Goal: Transaction & Acquisition: Purchase product/service

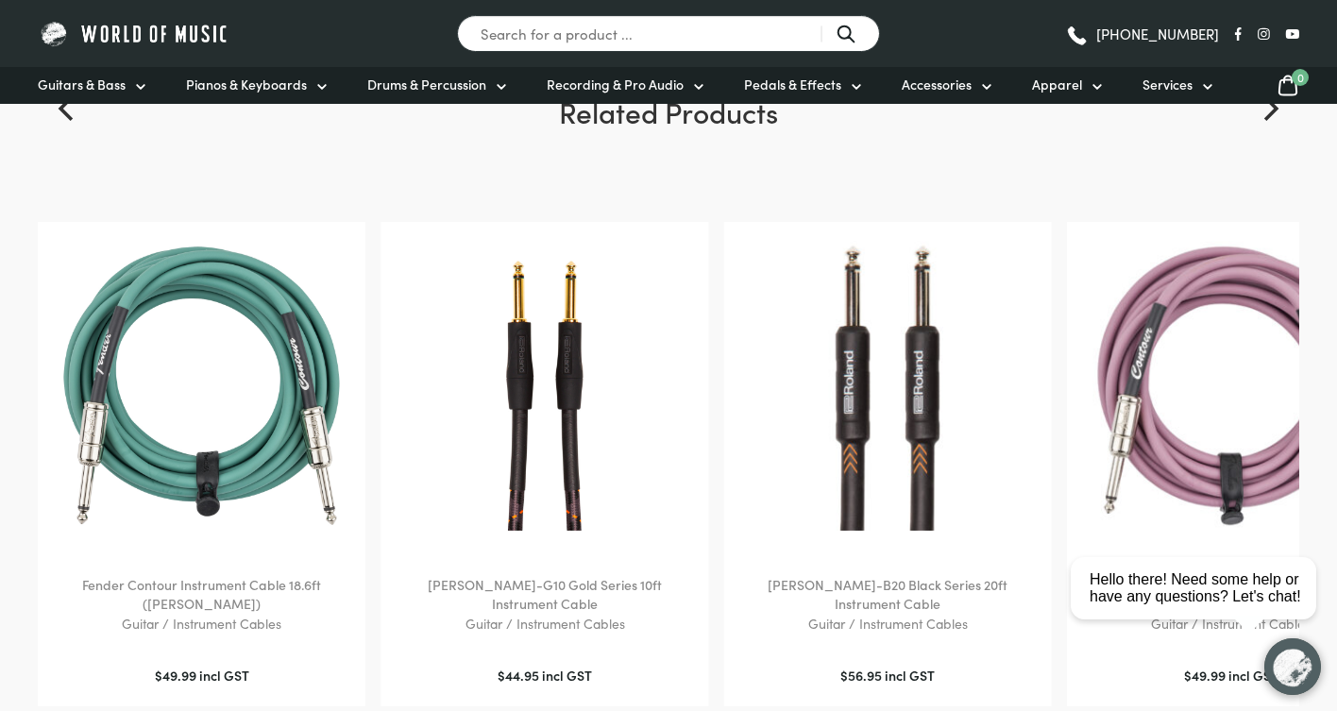
scroll to position [1769, 0]
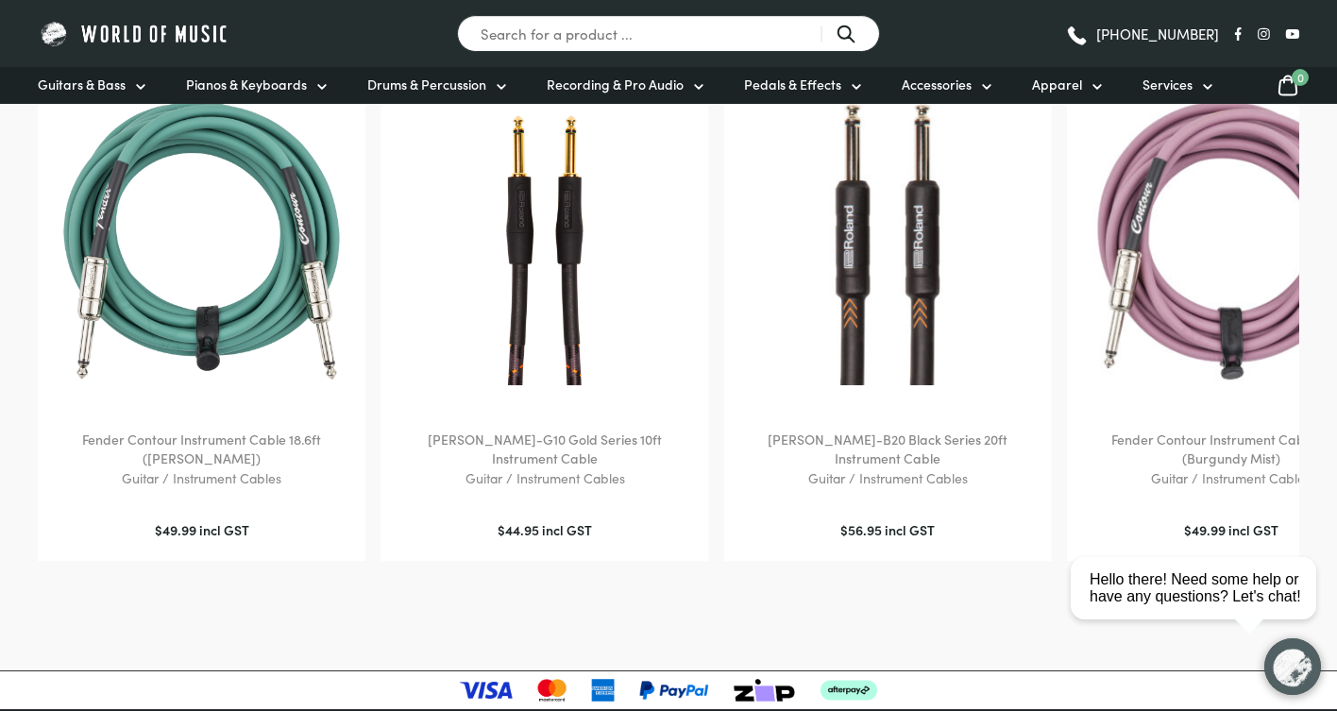
click at [589, 317] on img at bounding box center [544, 240] width 290 height 290
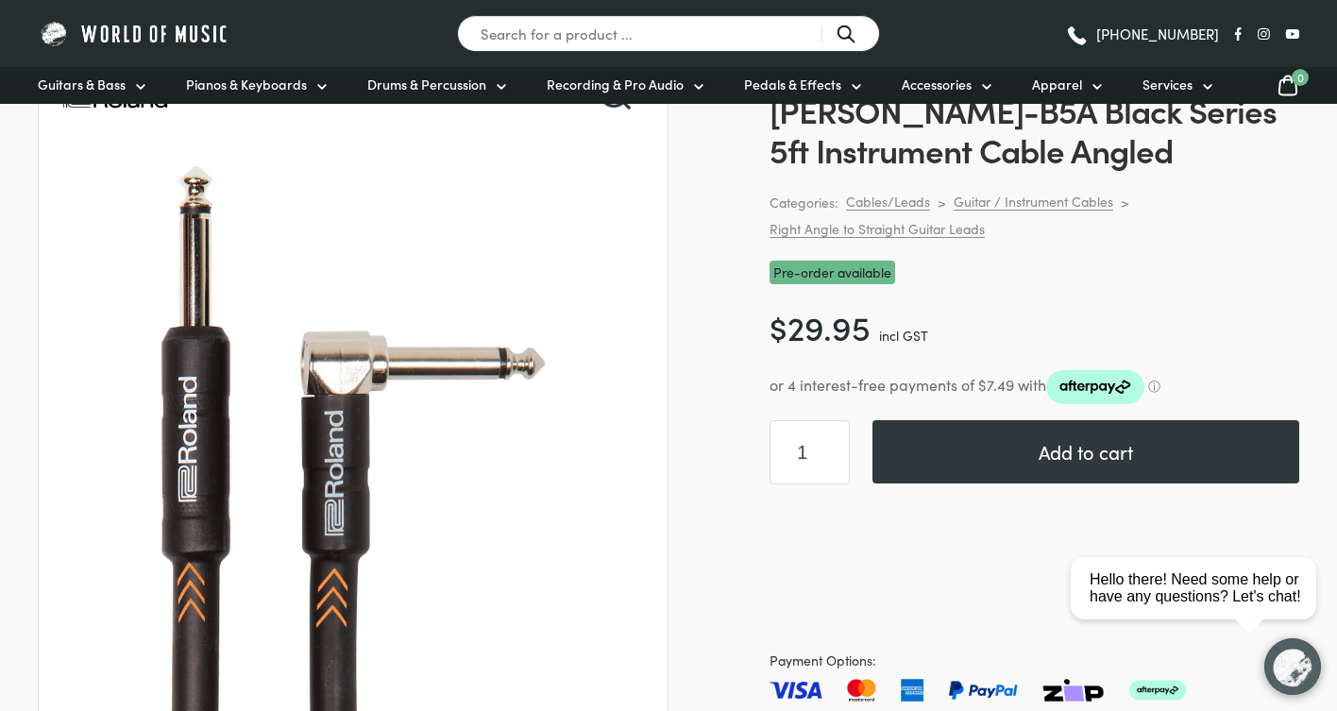
scroll to position [173, 0]
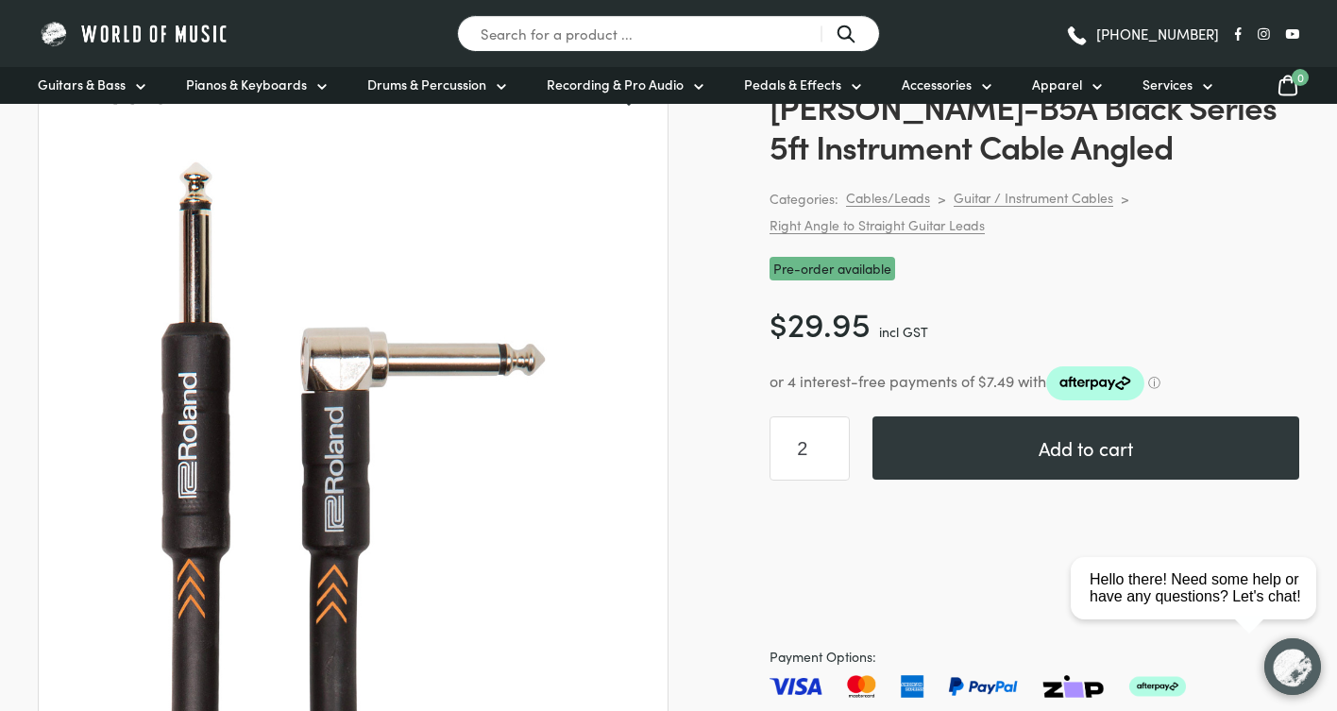
type input "2"
click at [831, 442] on input "2" at bounding box center [809, 448] width 80 height 64
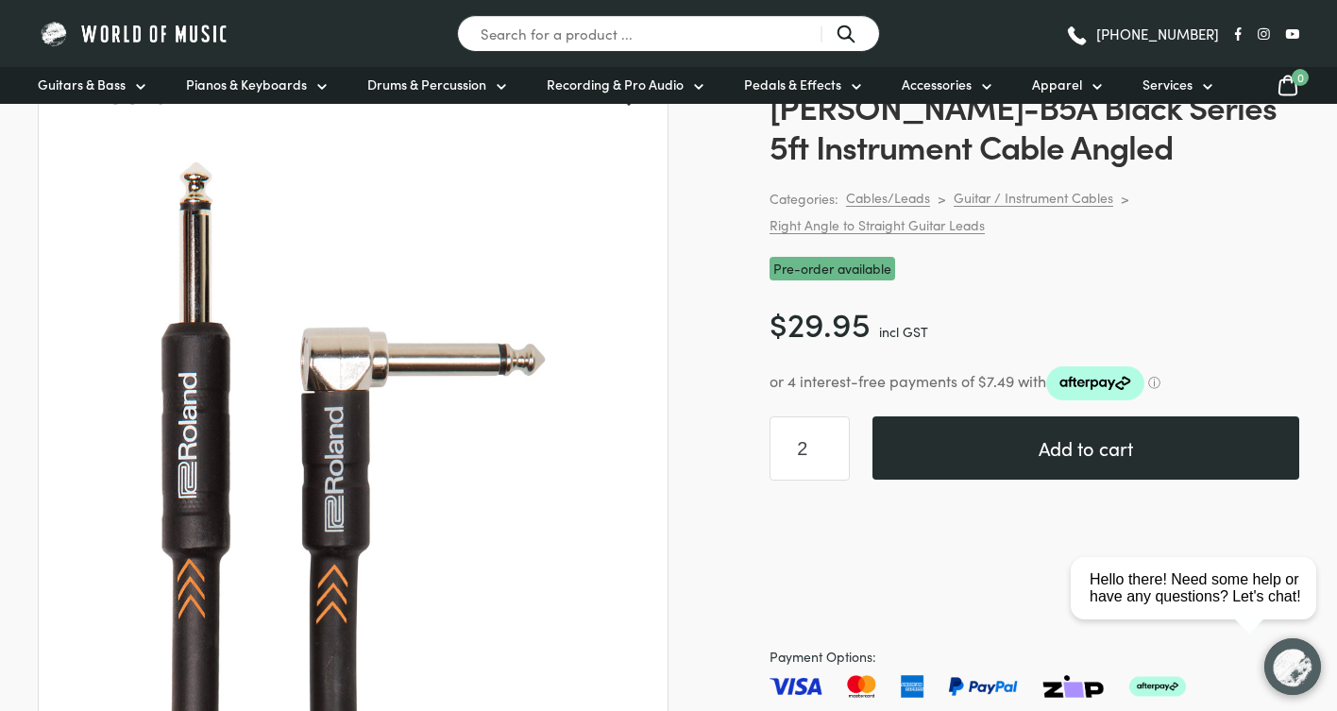
click at [1071, 449] on button "Add to cart" at bounding box center [1085, 447] width 427 height 63
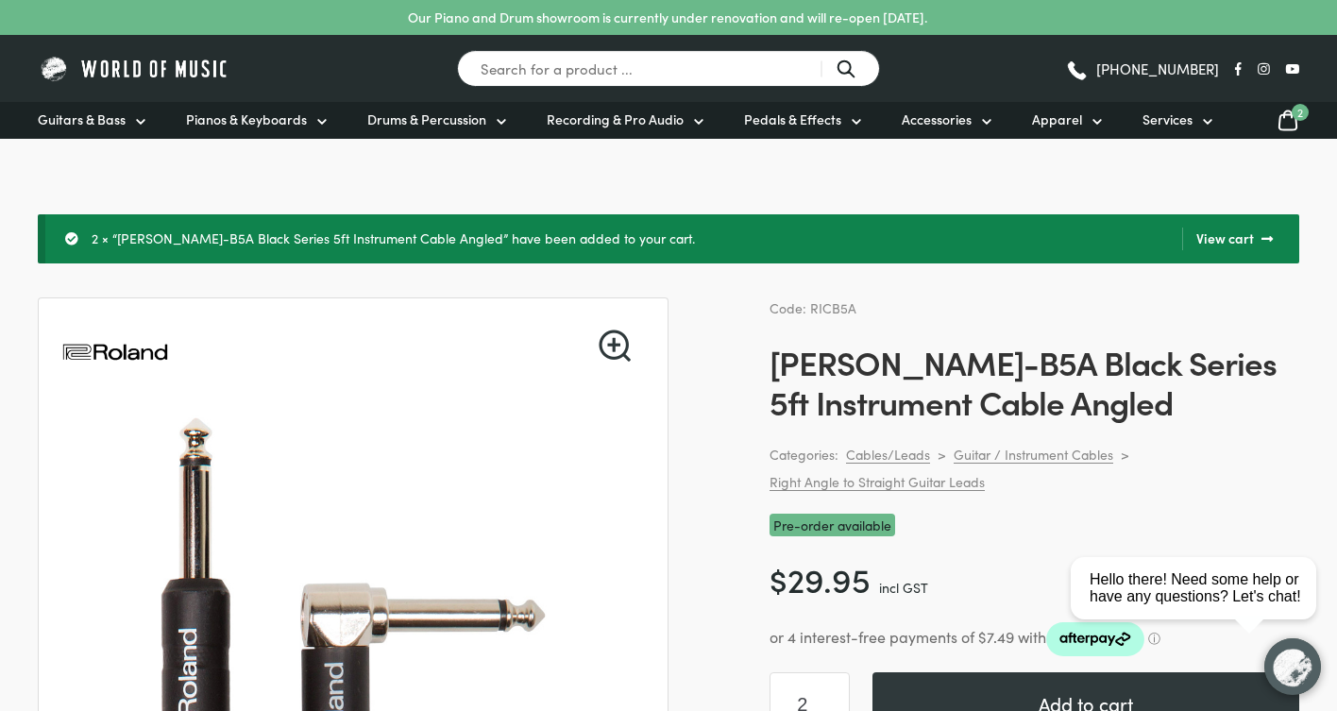
click at [1292, 127] on icon at bounding box center [1287, 121] width 23 height 24
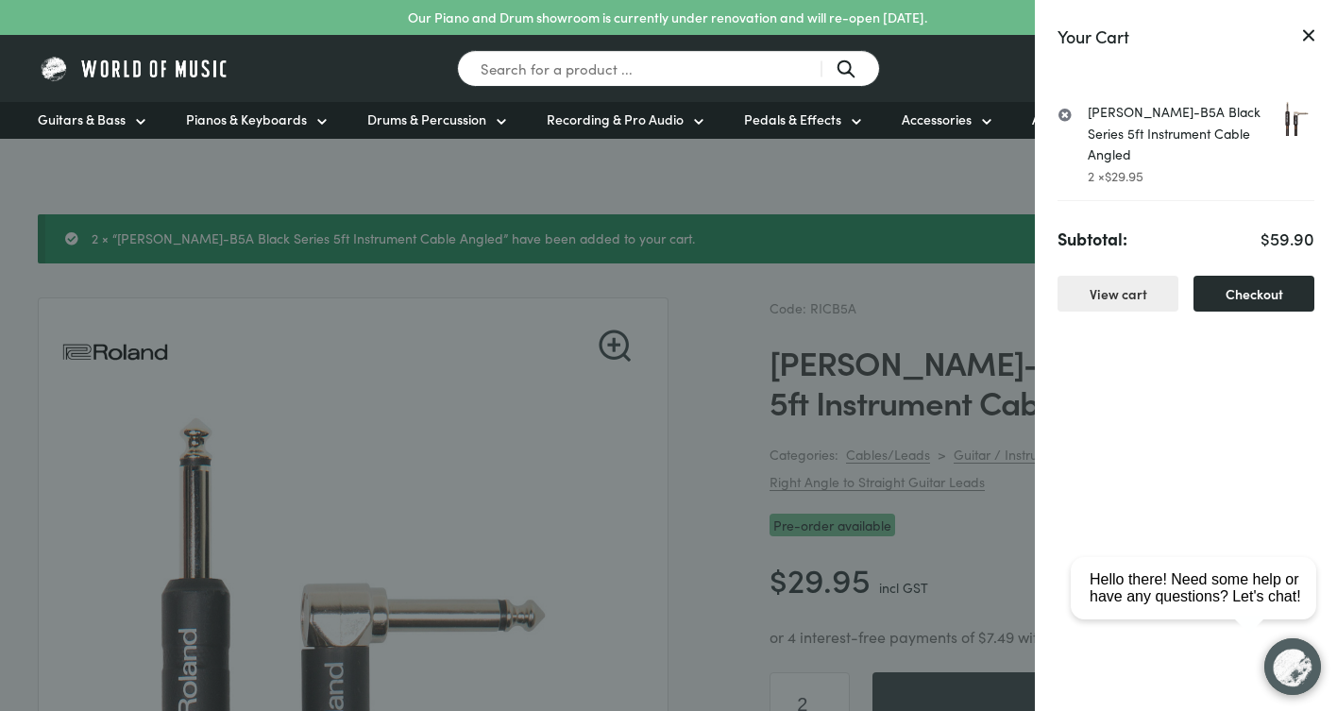
click at [1258, 276] on link "Checkout" at bounding box center [1253, 294] width 121 height 37
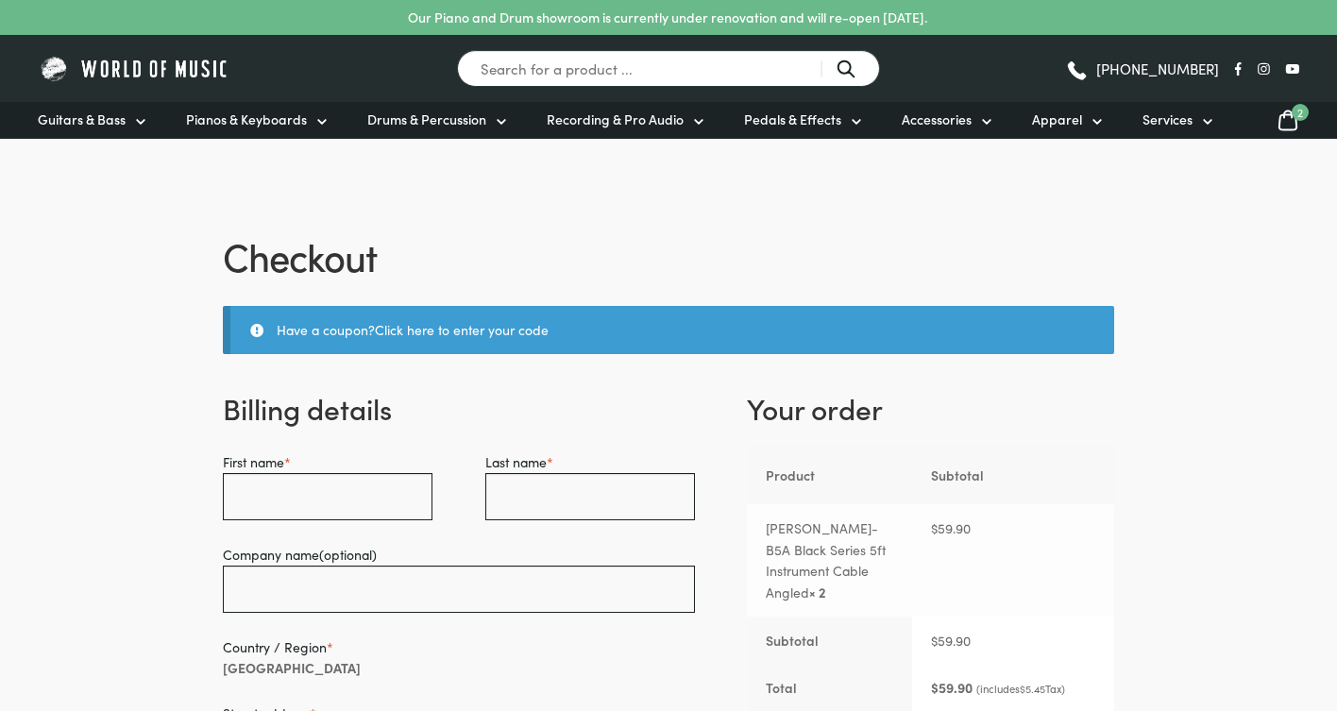
select select "VIC"
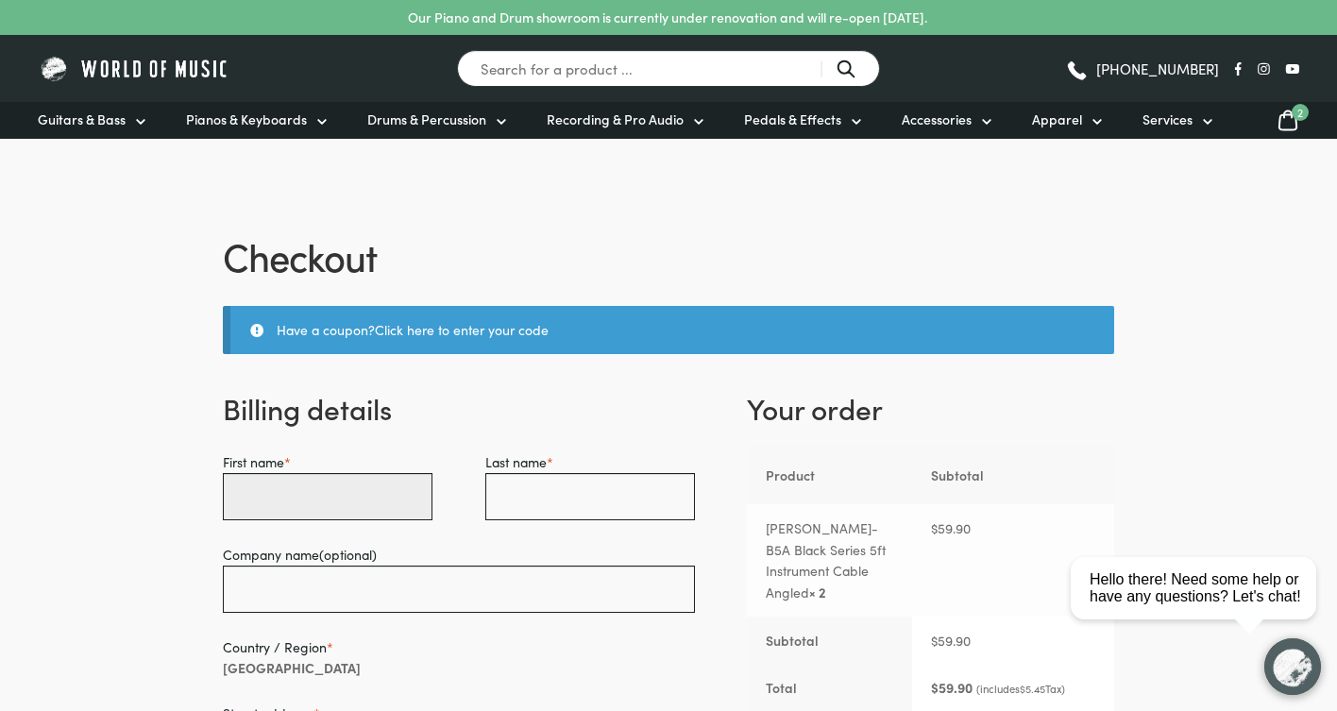
click at [354, 493] on input "First name *" at bounding box center [328, 496] width 210 height 47
type input "[PERSON_NAME]"
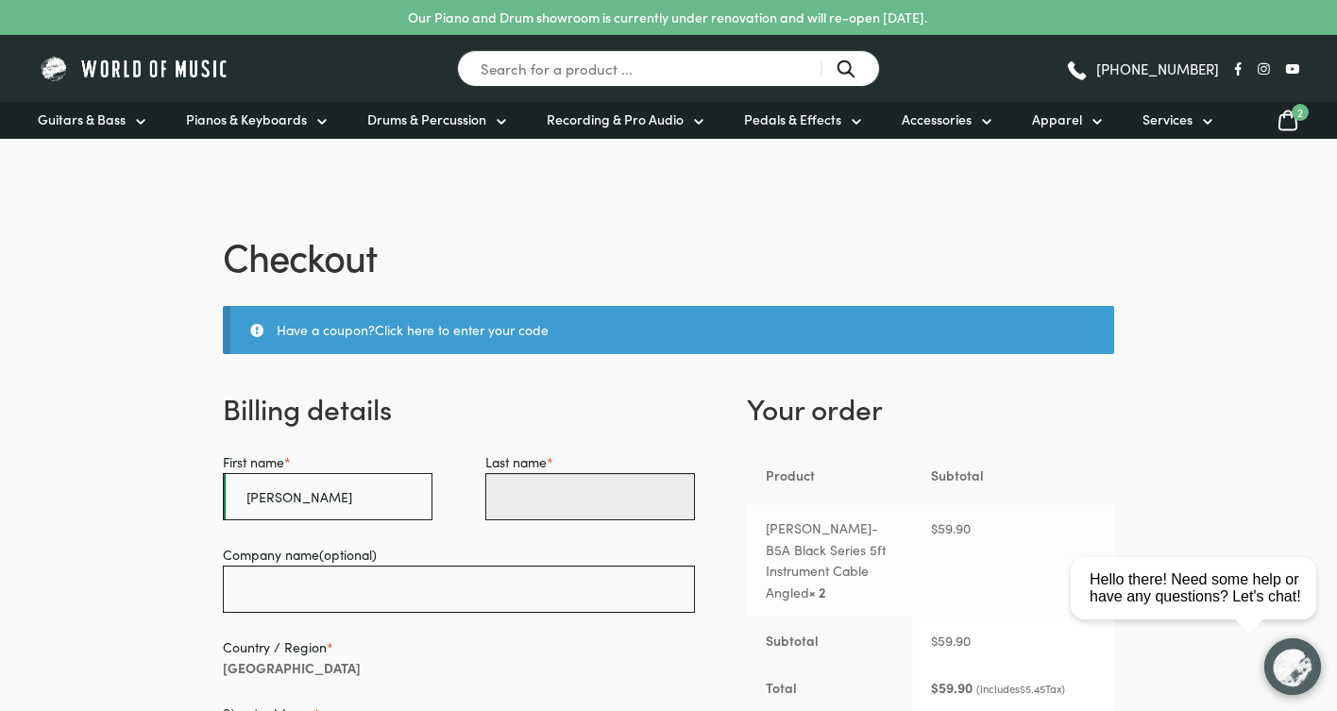
click at [599, 490] on input "Last name *" at bounding box center [590, 496] width 210 height 47
type input "Button"
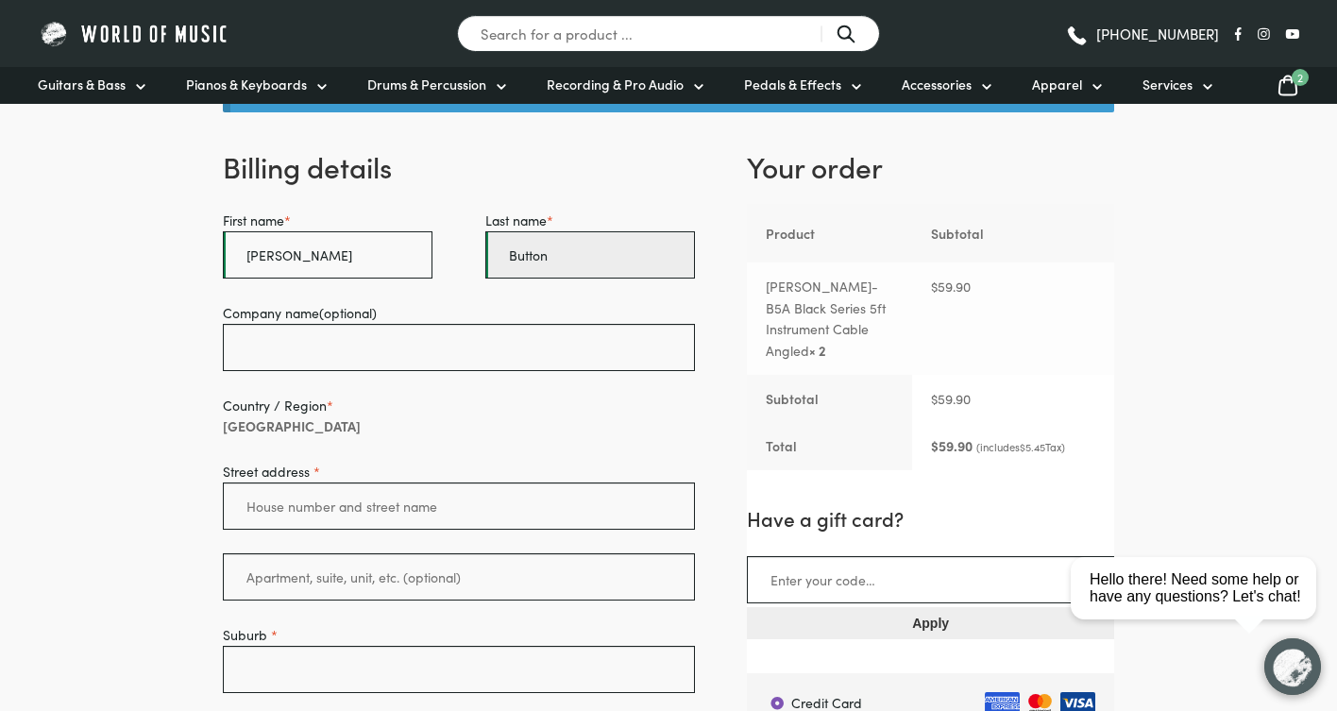
scroll to position [284, 0]
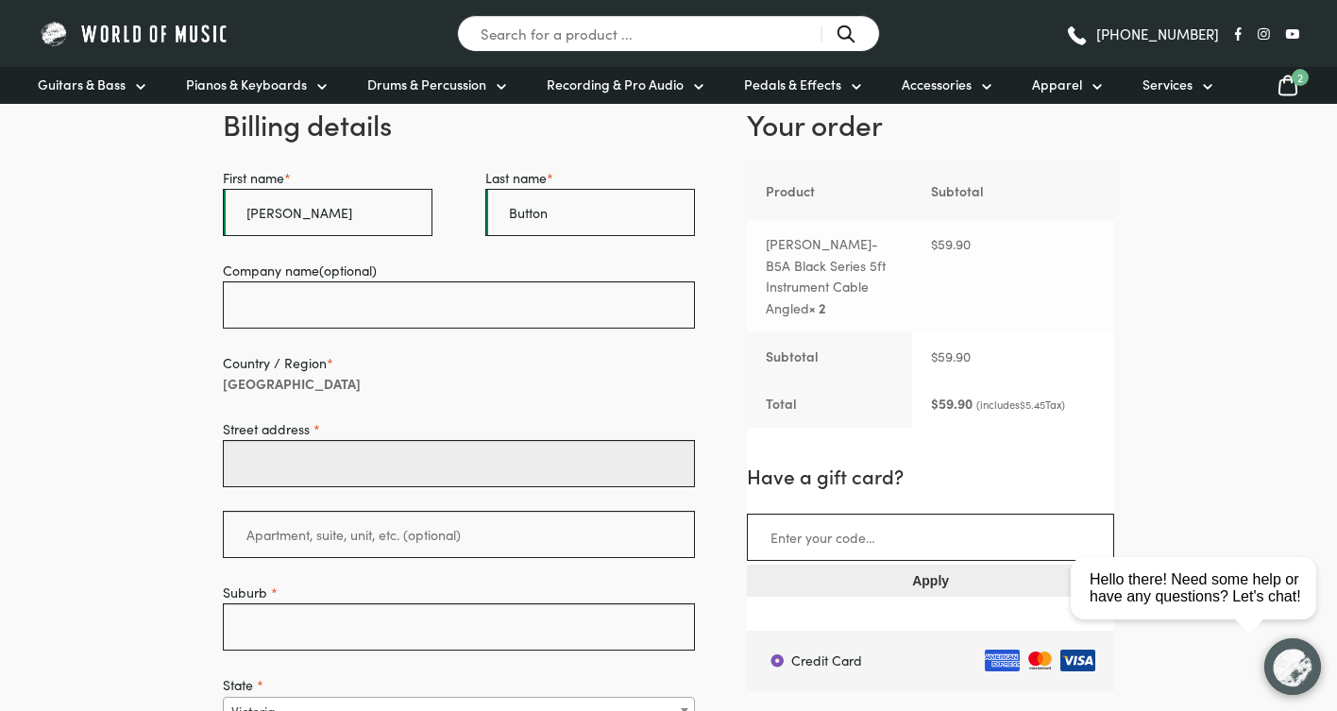
click at [348, 459] on input "Street address *" at bounding box center [459, 463] width 472 height 47
type input "[STREET_ADDRESS]"
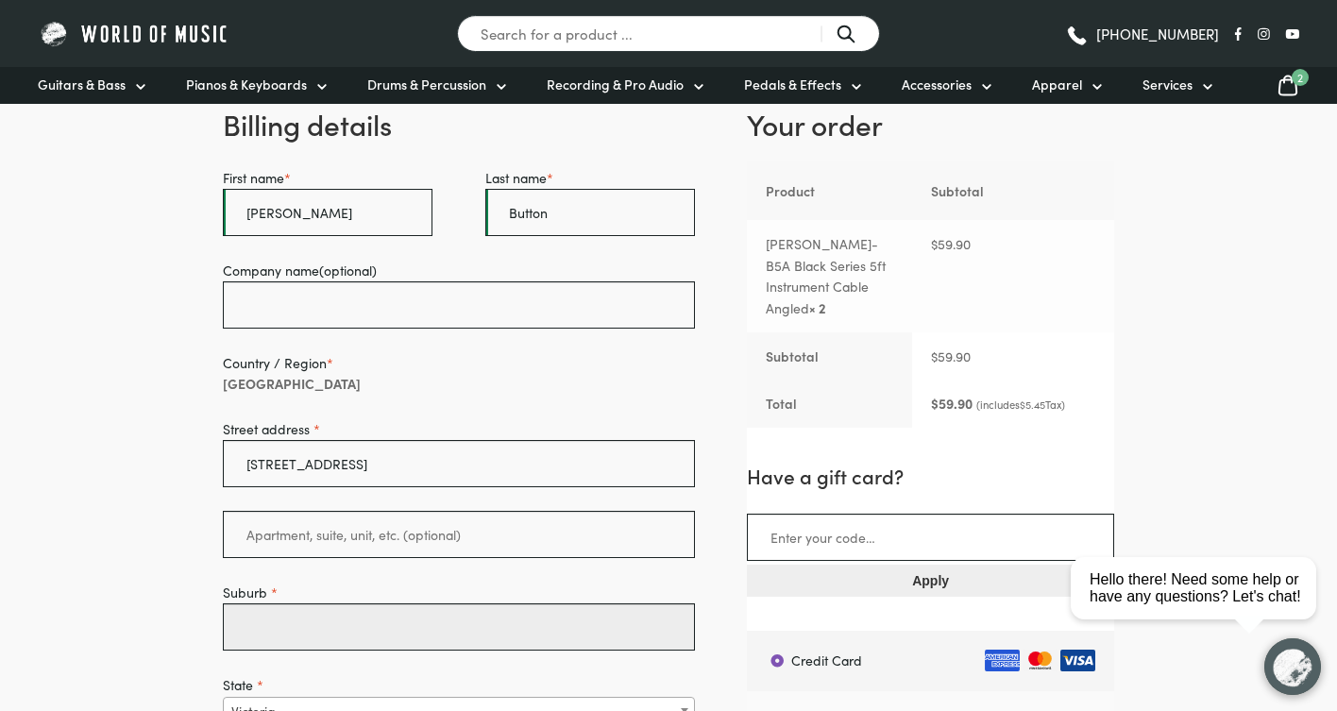
type input "Gawler South"
select select "SA"
type input "5118"
type input "0422521738"
type input "[EMAIL_ADDRESS][DOMAIN_NAME]"
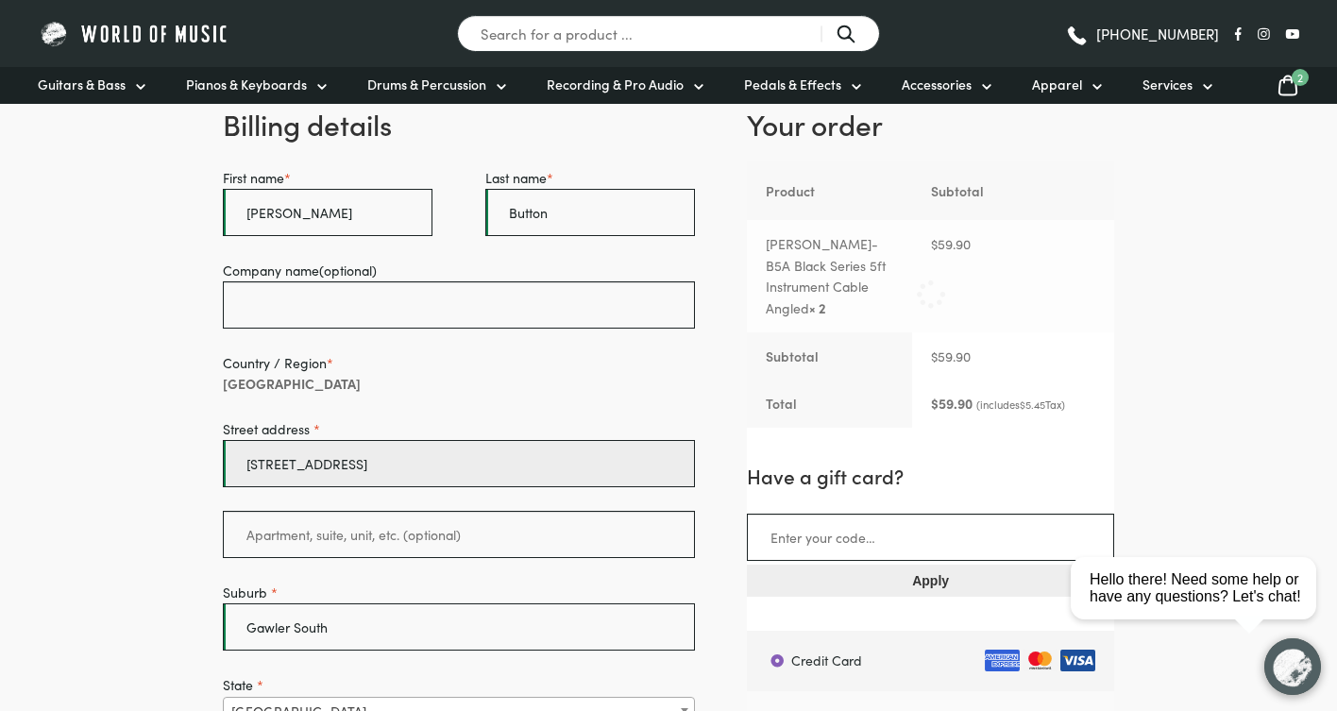
scroll to position [296, 0]
